Goal: Task Accomplishment & Management: Manage account settings

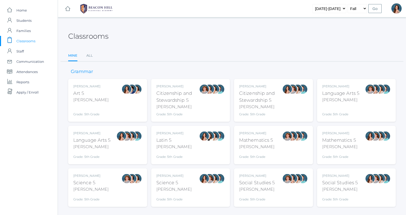
click at [111, 143] on div "[PERSON_NAME] Language Arts 5 [PERSON_NAME] Grade: 5th Grade 05LA" at bounding box center [107, 145] width 69 height 28
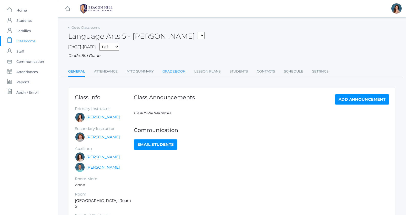
click at [182, 72] on link "Gradebook" at bounding box center [173, 71] width 23 height 10
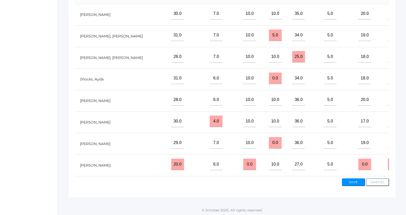
scroll to position [159, 0]
drag, startPoint x: 318, startPoint y: 163, endPoint x: 311, endPoint y: 162, distance: 7.5
click at [358, 162] on input "0.0" at bounding box center [364, 164] width 13 height 12
type input "17"
click at [350, 180] on button "Save" at bounding box center [353, 182] width 23 height 8
